Goal: Use online tool/utility: Utilize a website feature to perform a specific function

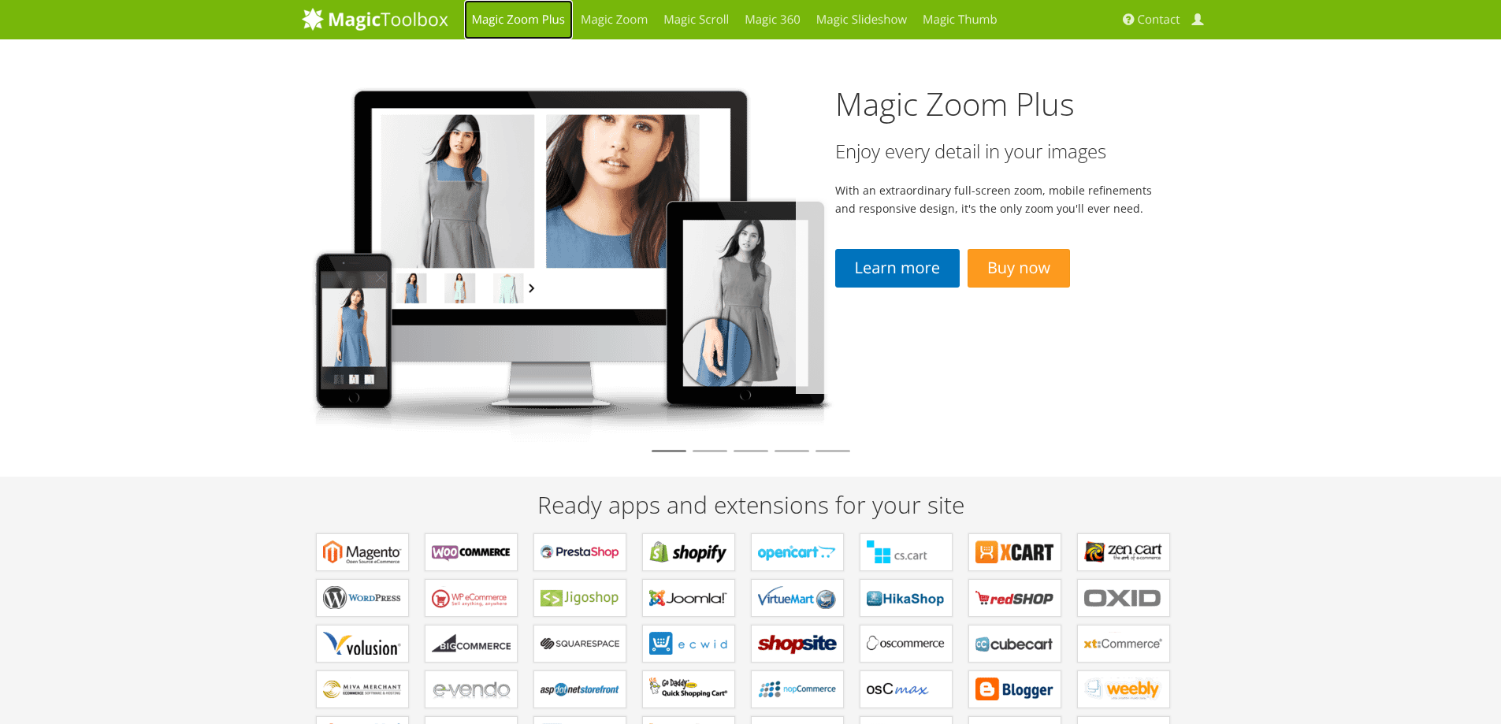
click at [527, 18] on link "Magic Zoom Plus" at bounding box center [518, 19] width 109 height 39
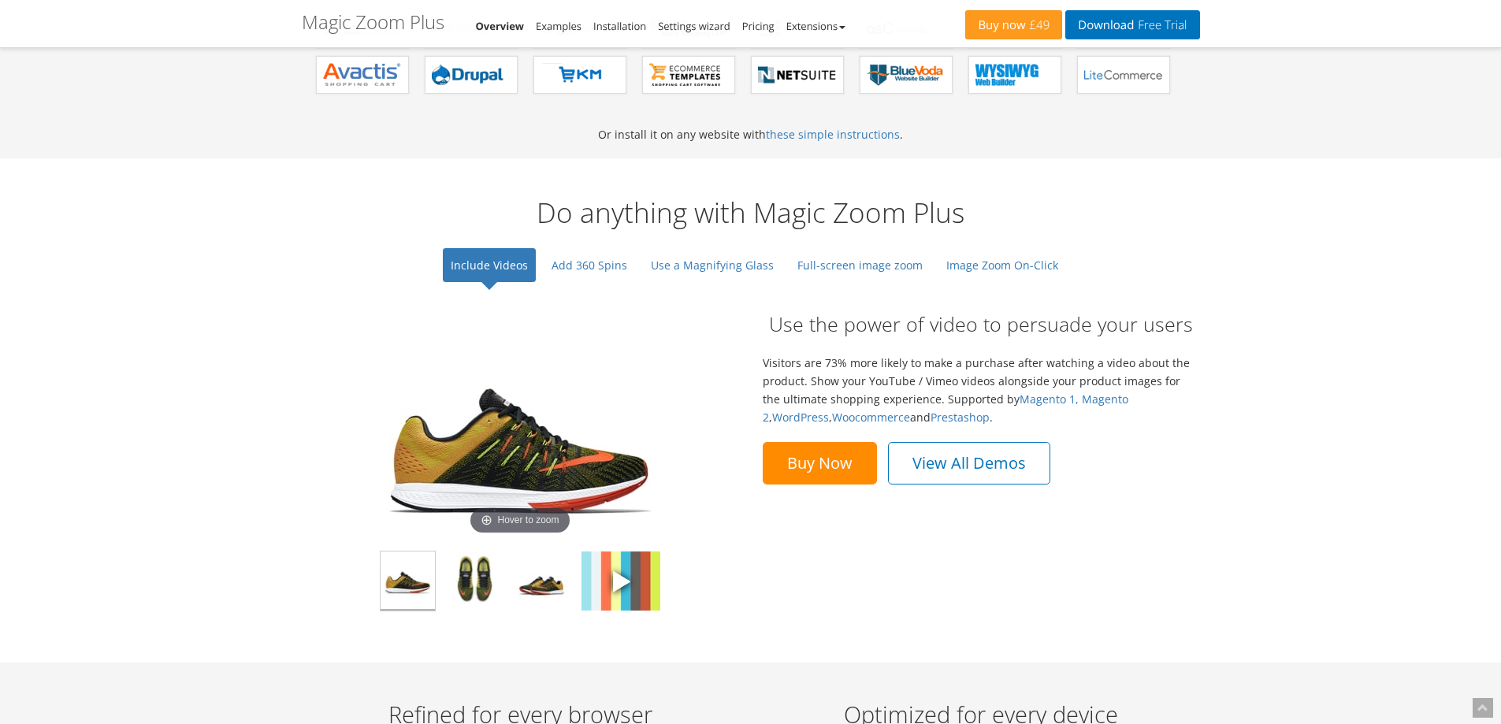
scroll to position [1025, 0]
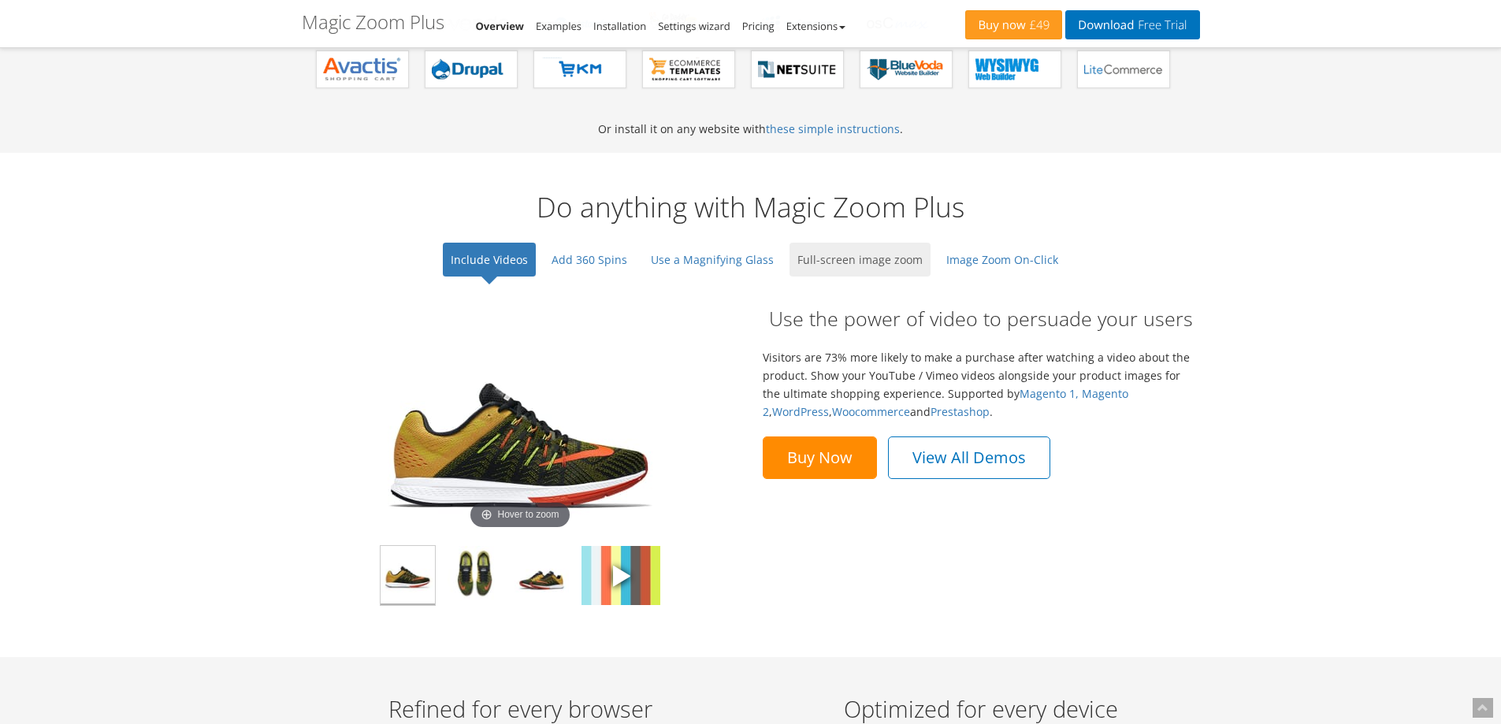
click at [822, 255] on link "Full-screen image zoom" at bounding box center [860, 260] width 141 height 34
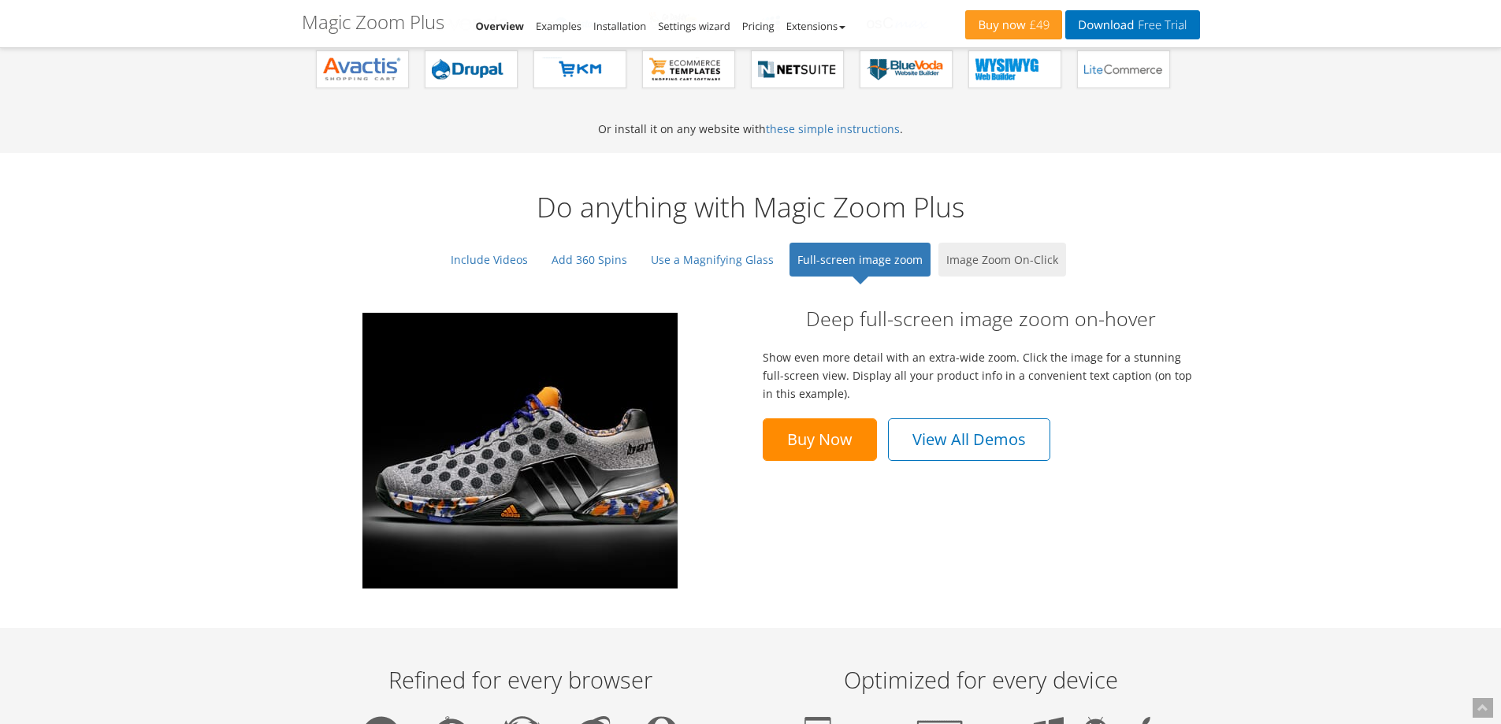
click at [991, 257] on link "Image Zoom On-Click" at bounding box center [1003, 260] width 128 height 34
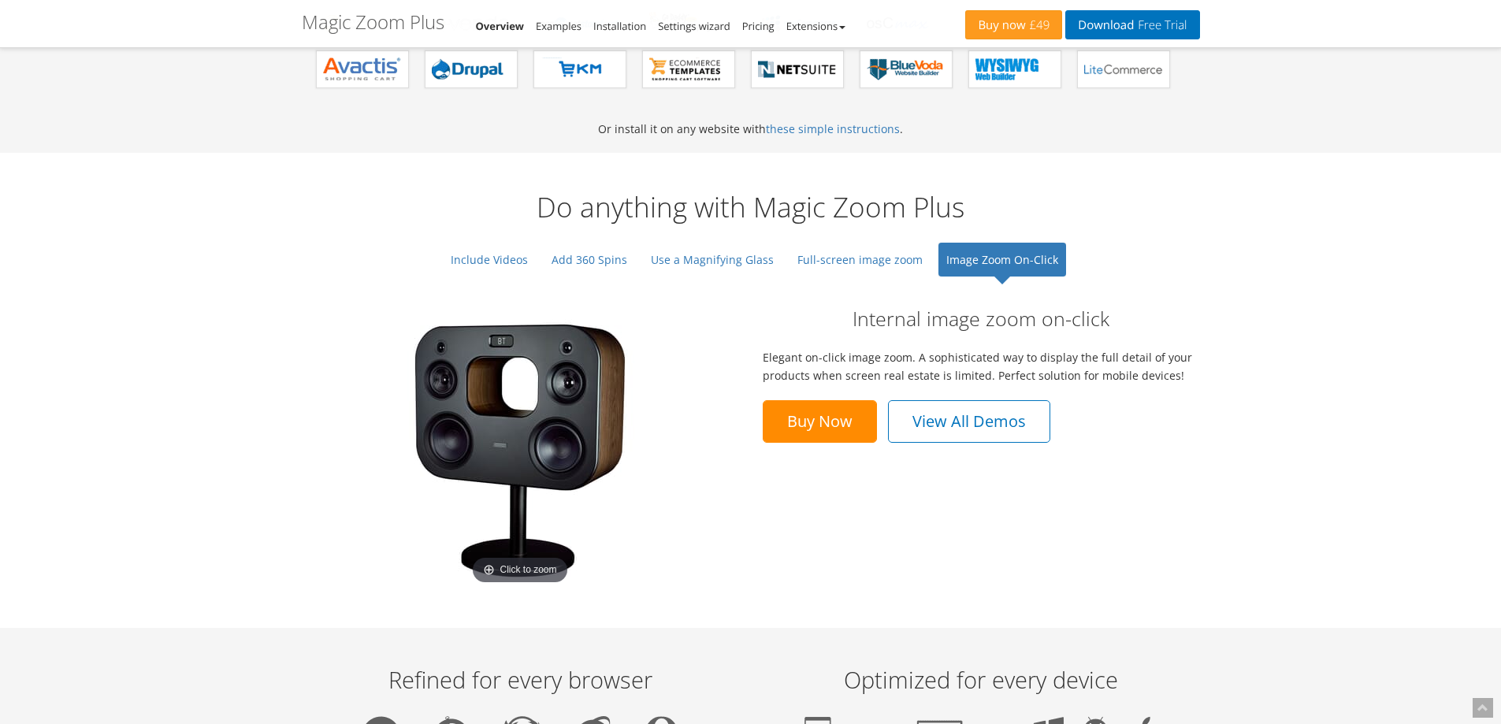
click at [563, 417] on img at bounding box center [520, 451] width 276 height 276
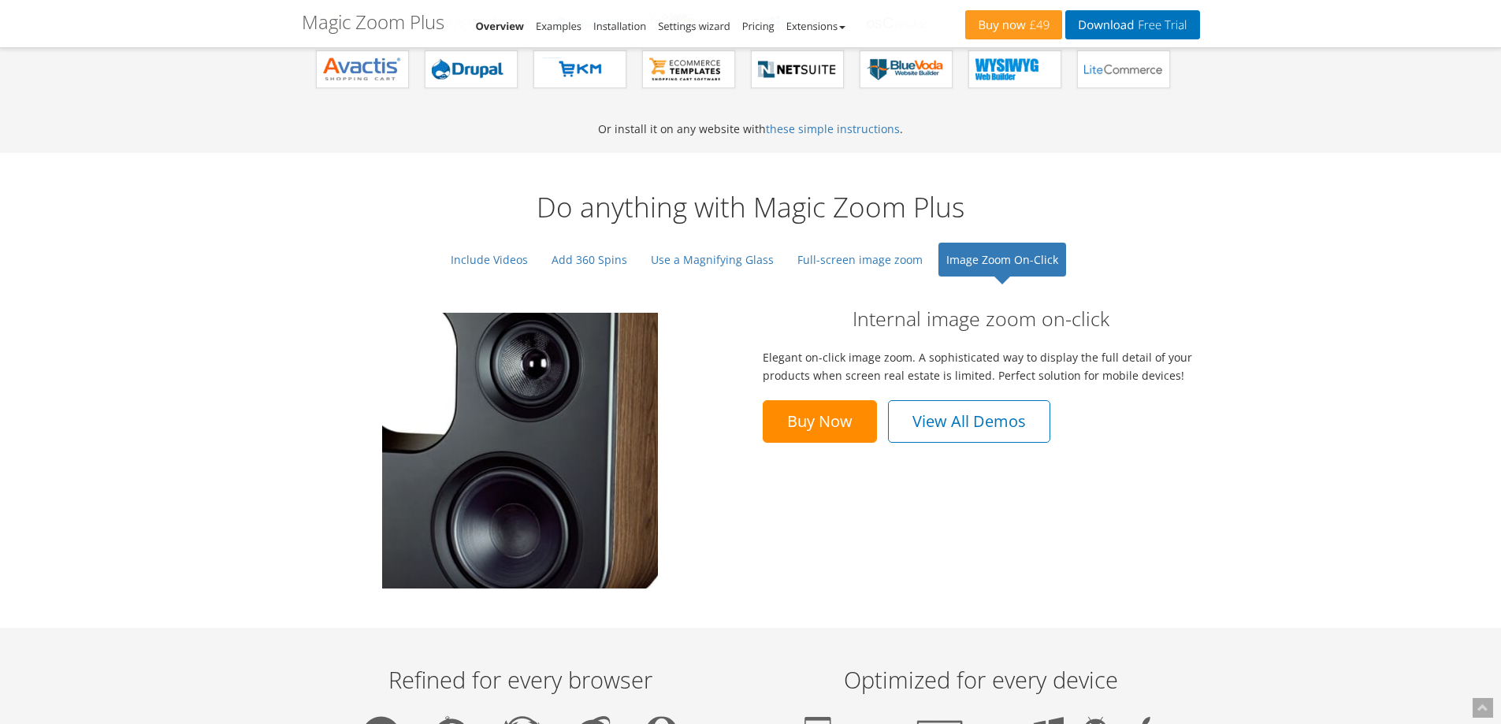
click at [563, 417] on img at bounding box center [520, 451] width 276 height 276
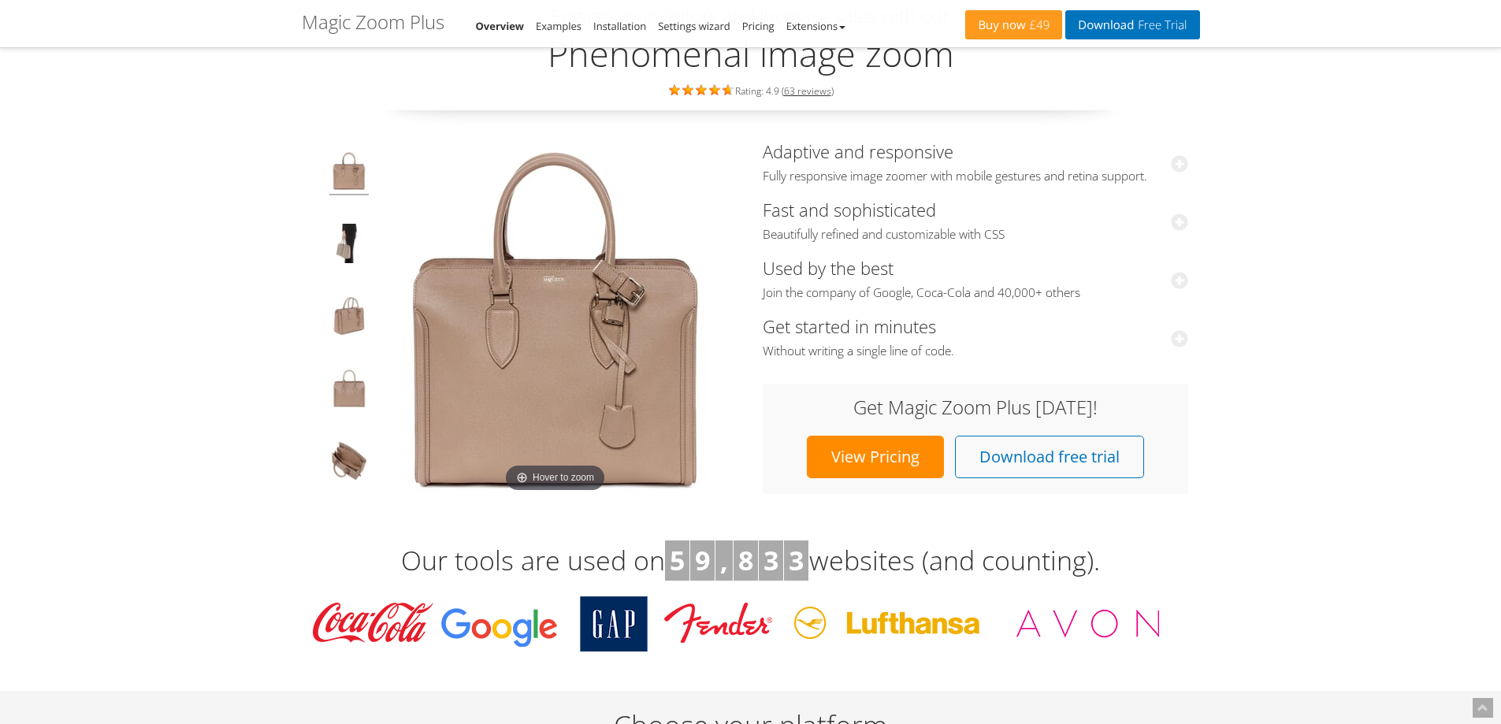
scroll to position [0, 0]
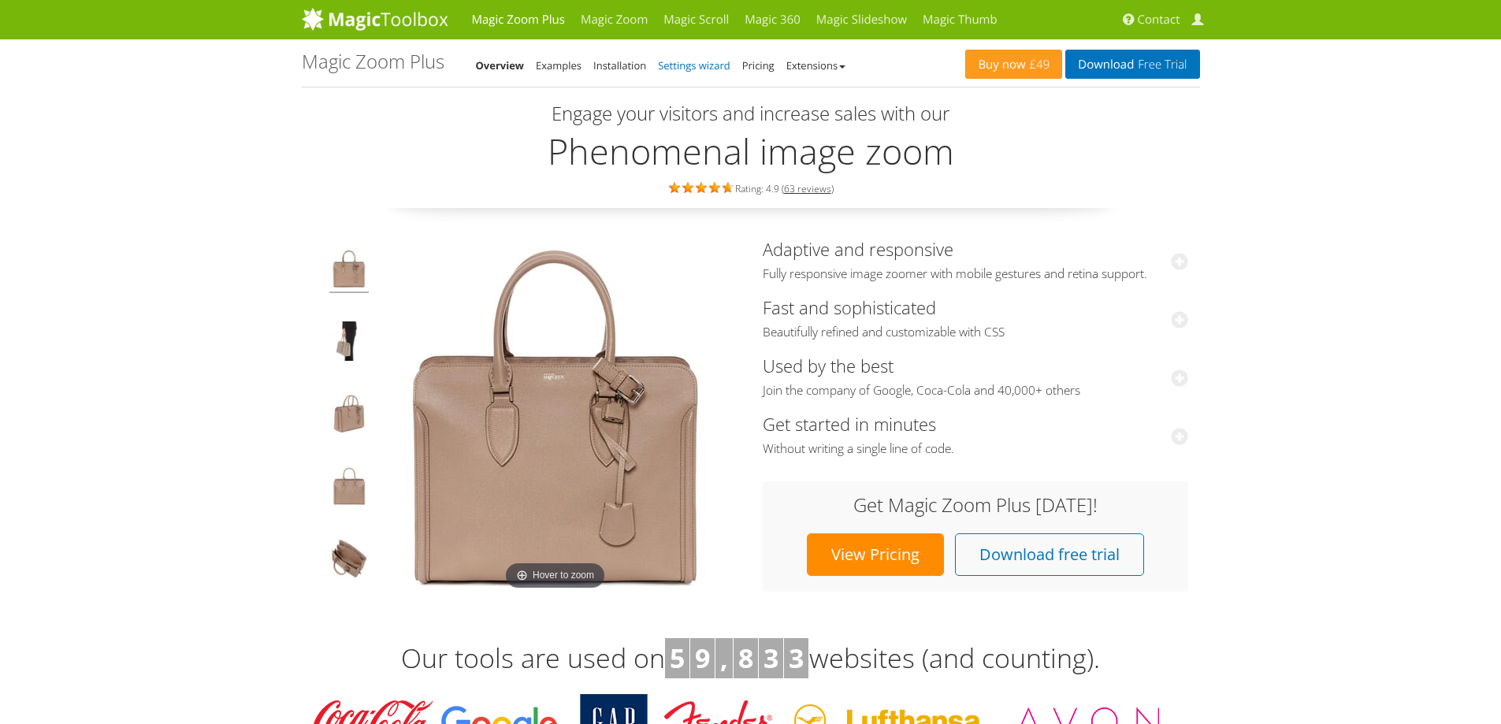
click at [712, 67] on link "Settings wizard" at bounding box center [694, 65] width 73 height 14
